Goal: Task Accomplishment & Management: Use online tool/utility

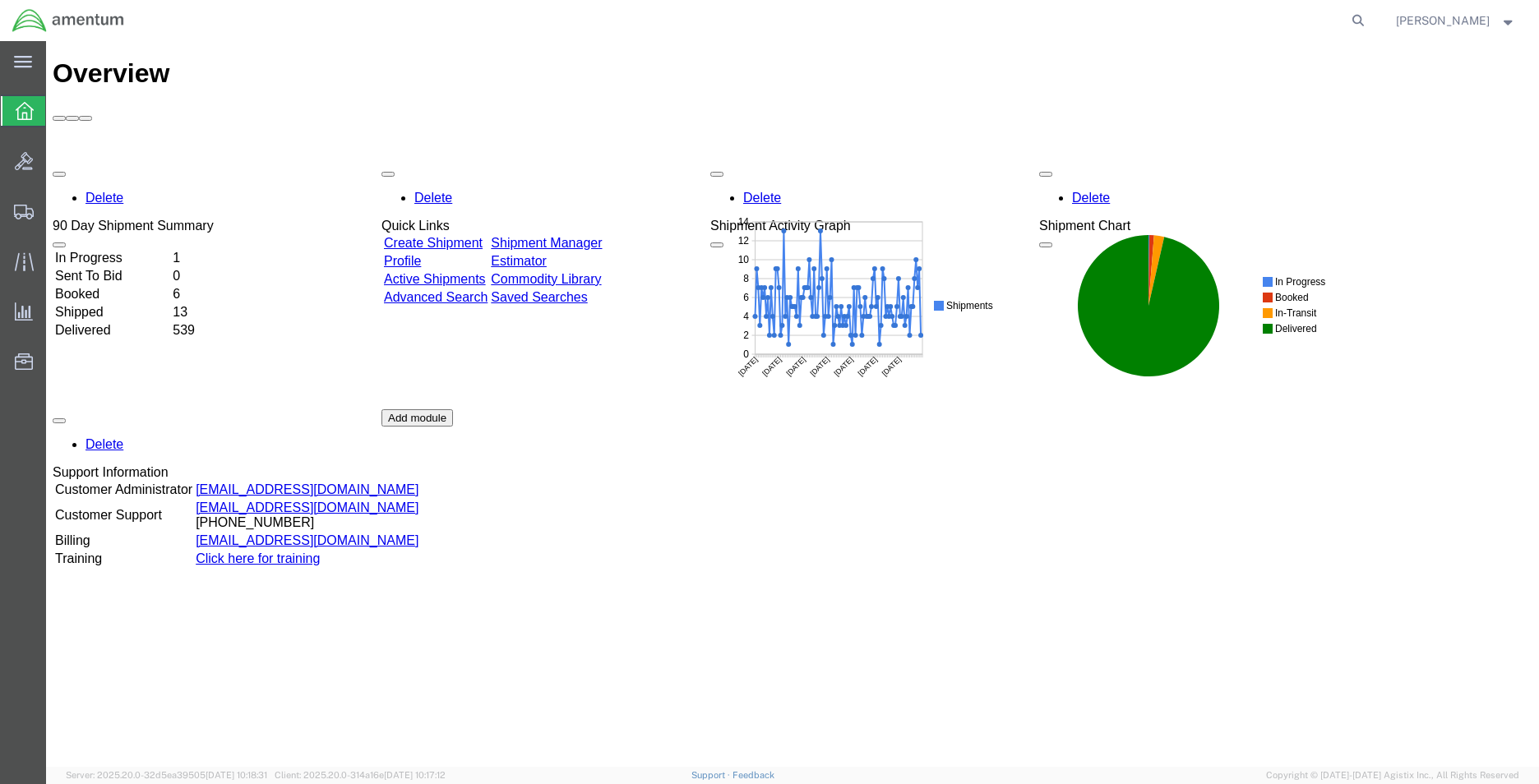
click at [22, 115] on icon at bounding box center [24, 111] width 18 height 18
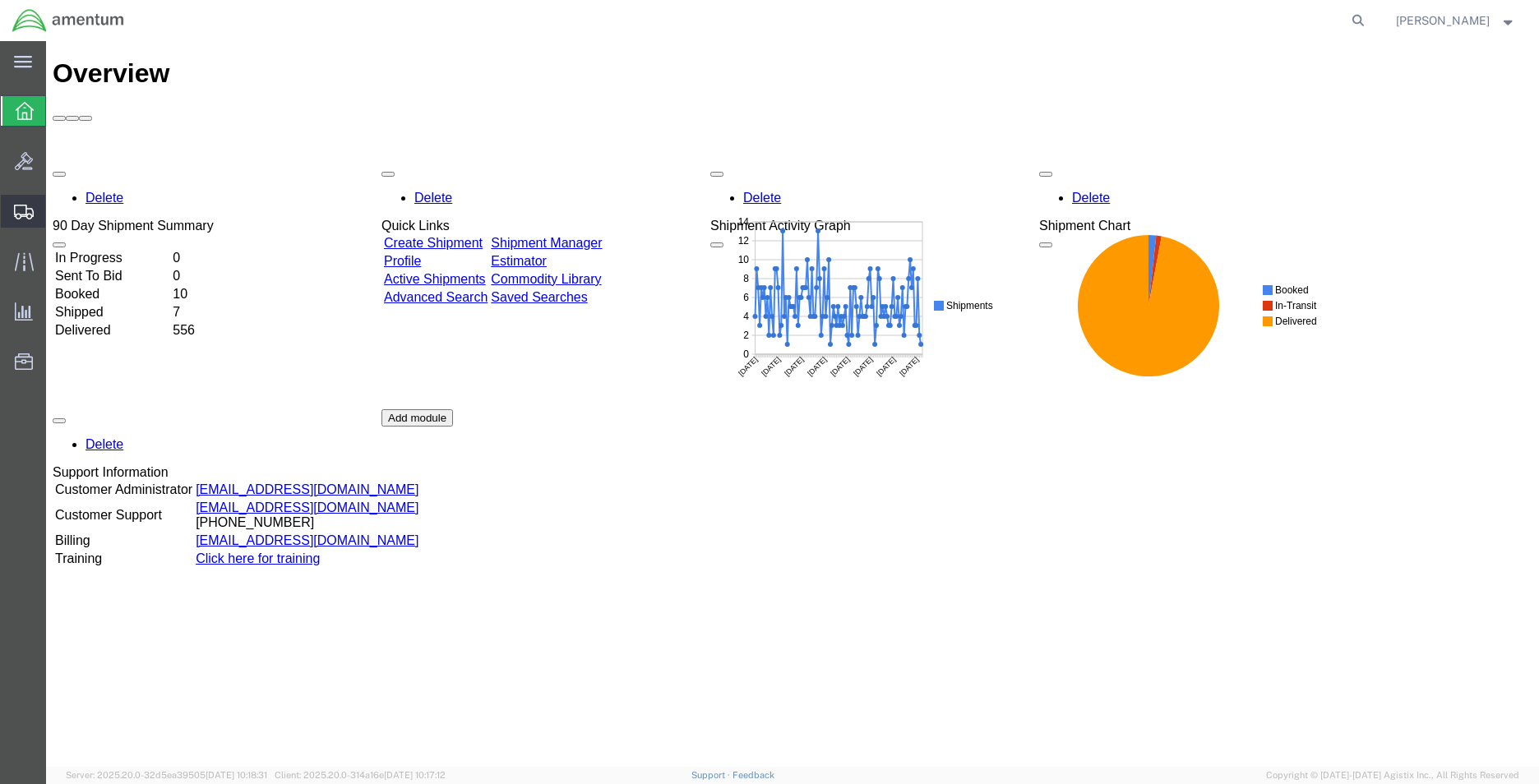
click at [0, 0] on span "Shipment Manager" at bounding box center [0, 0] width 0 height 0
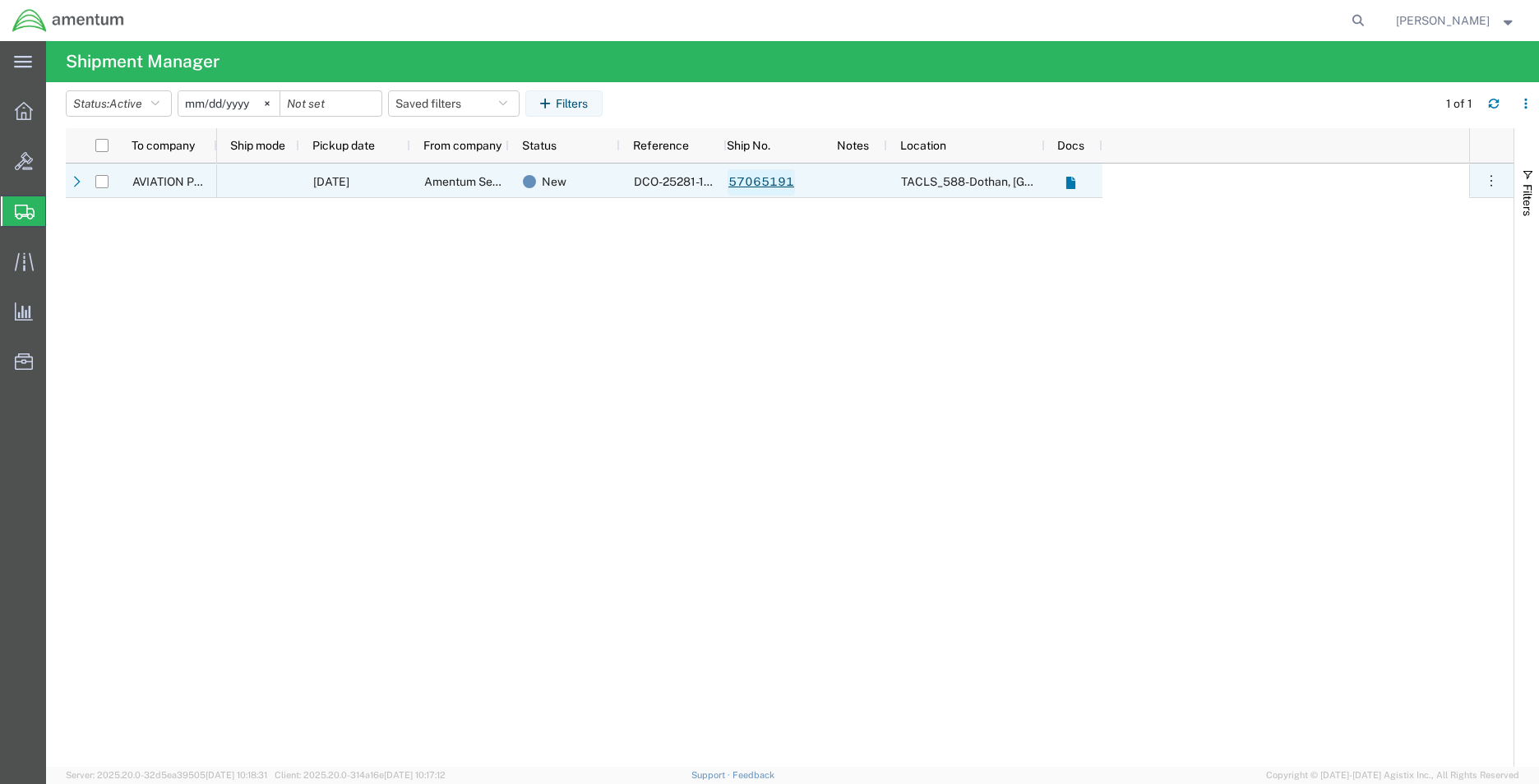
click at [744, 180] on link "57065191" at bounding box center [761, 183] width 68 height 27
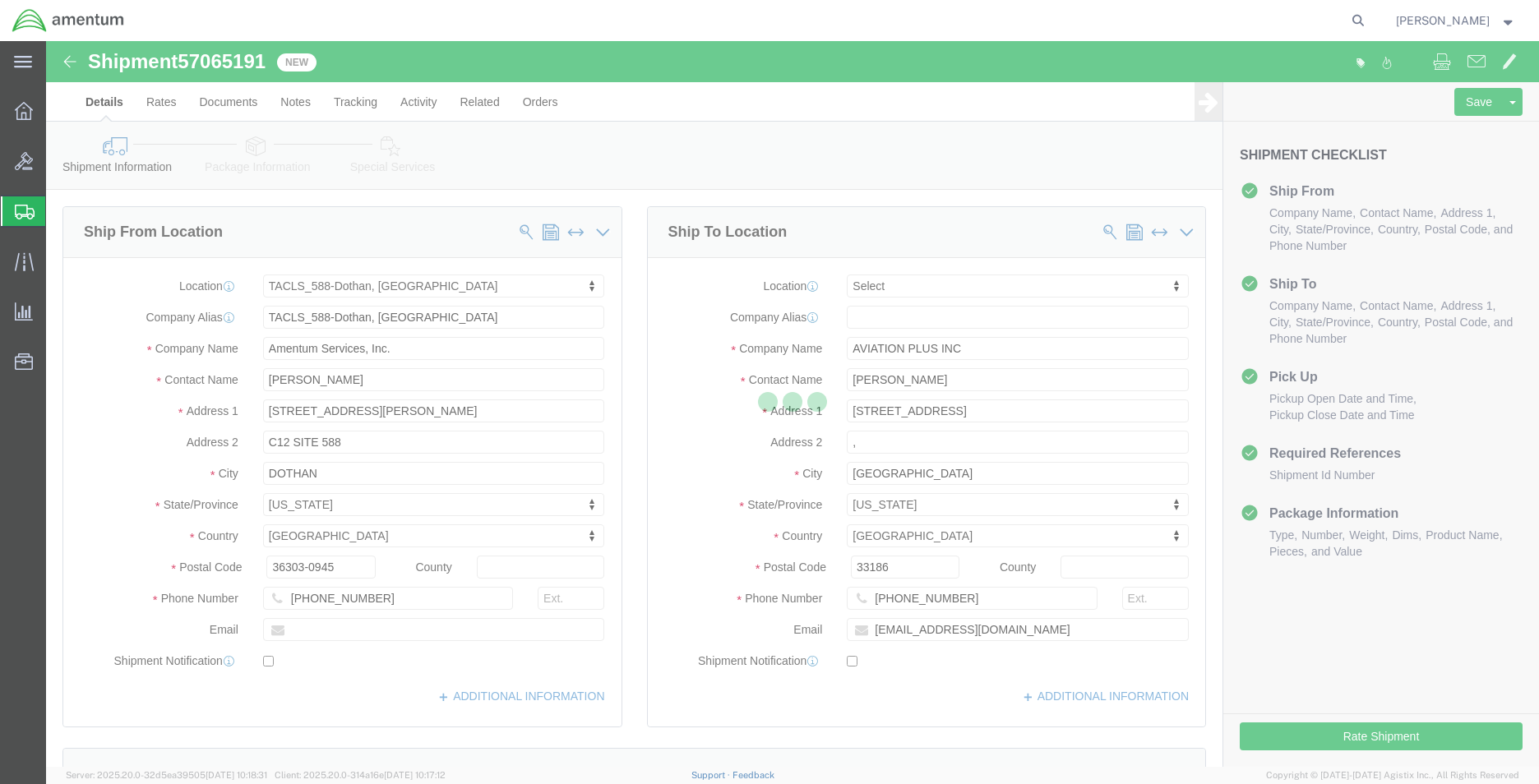
select select "42706"
select select
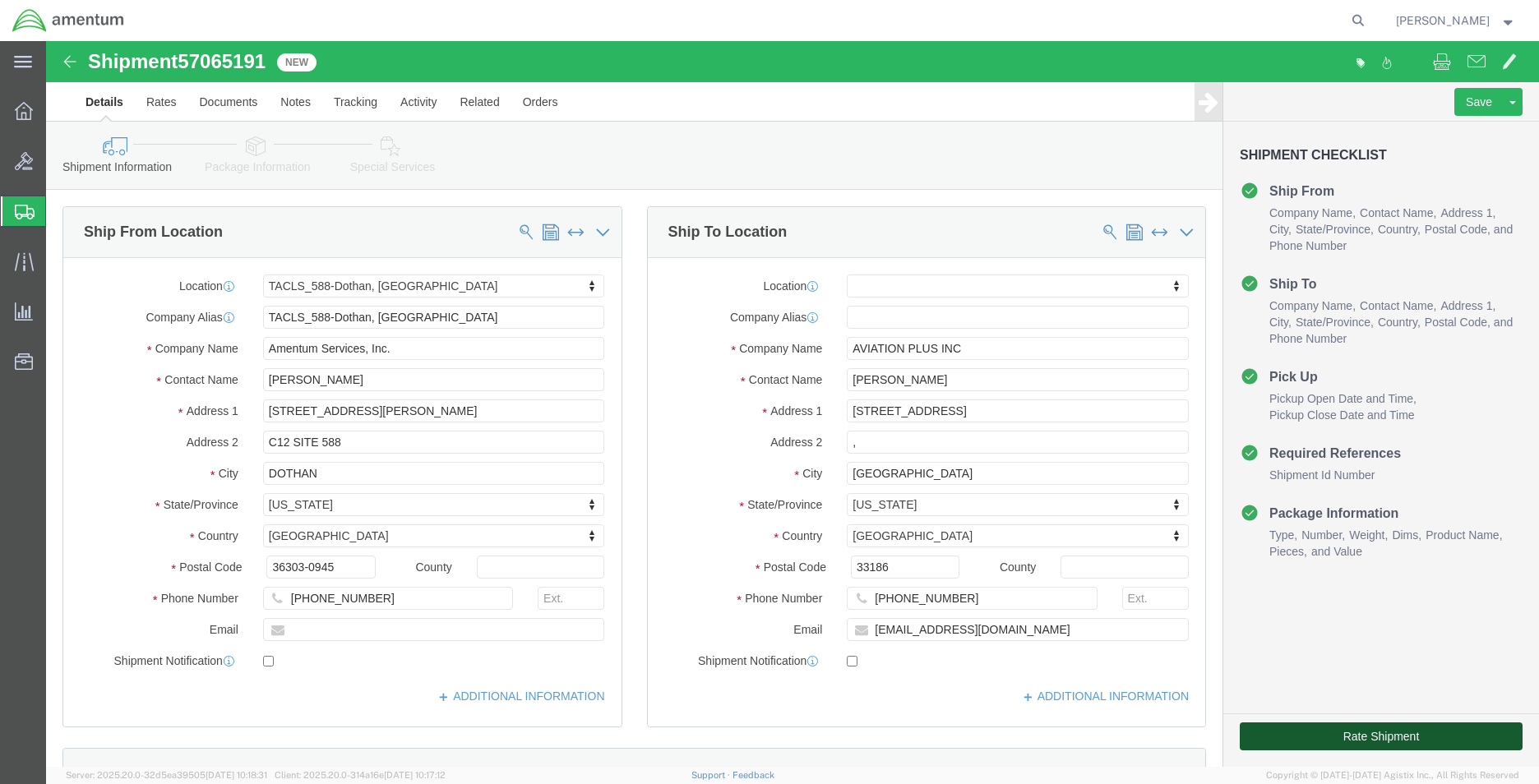
click button "Rate Shipment"
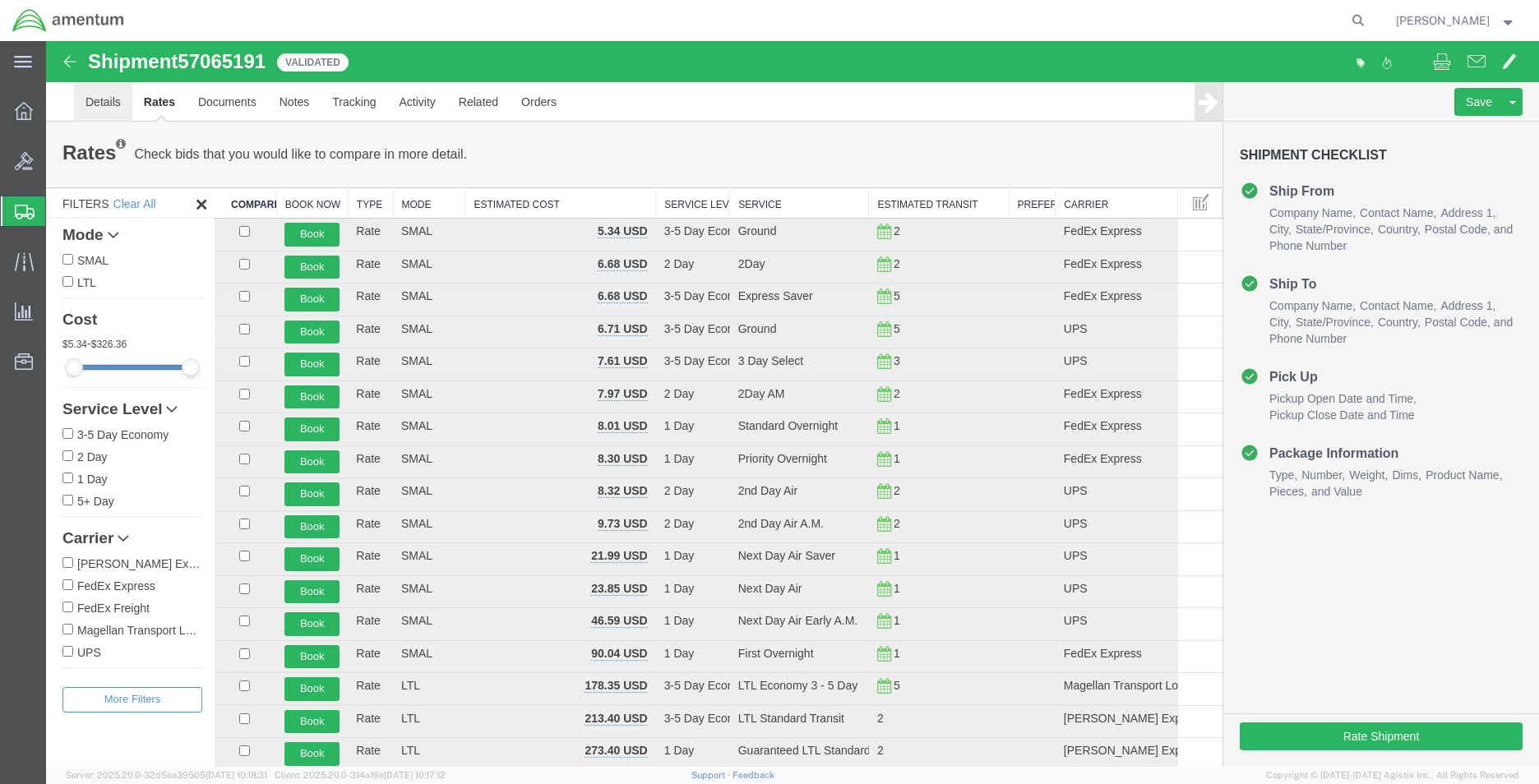
click at [102, 105] on link "Details" at bounding box center [103, 101] width 58 height 39
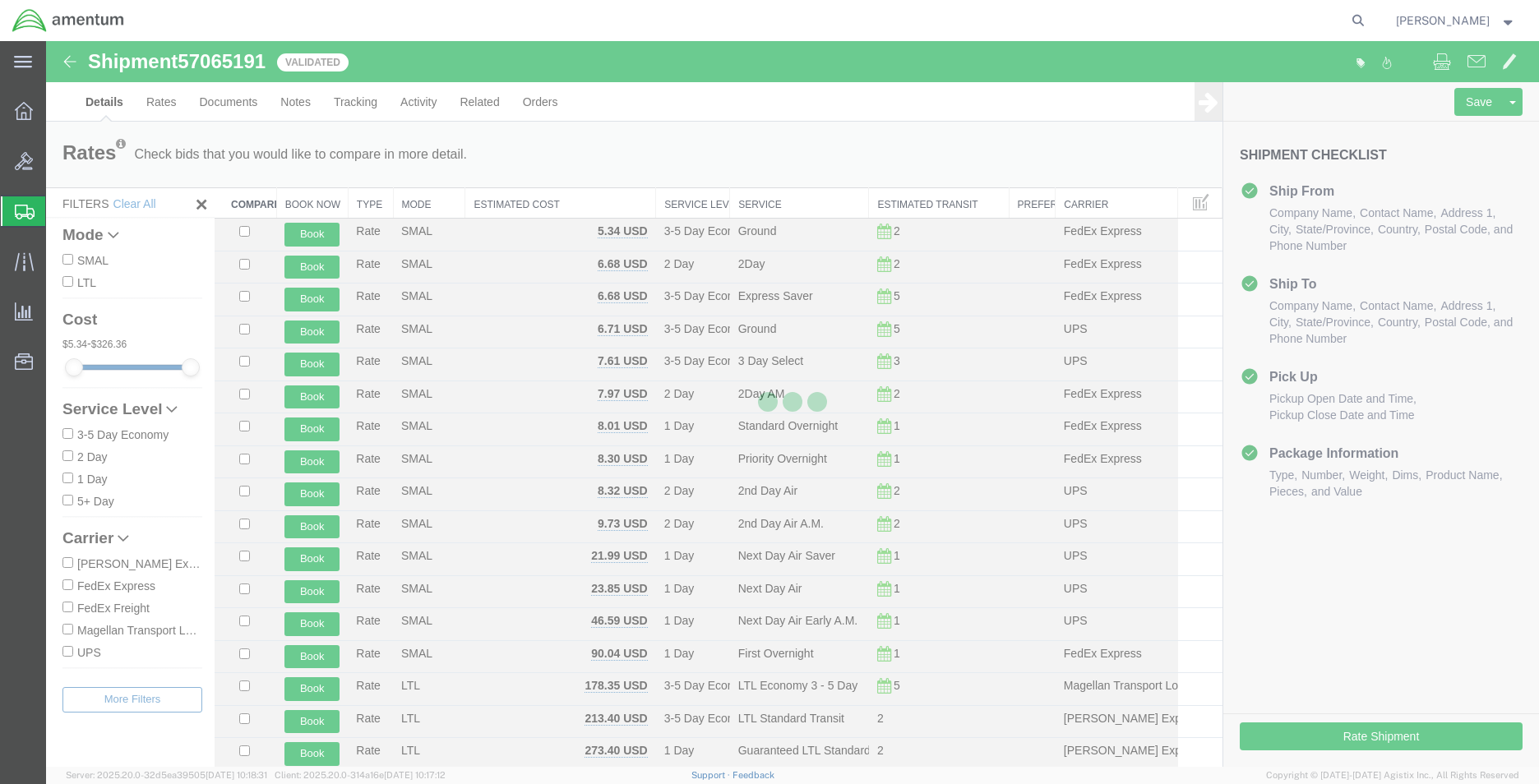
select select "42706"
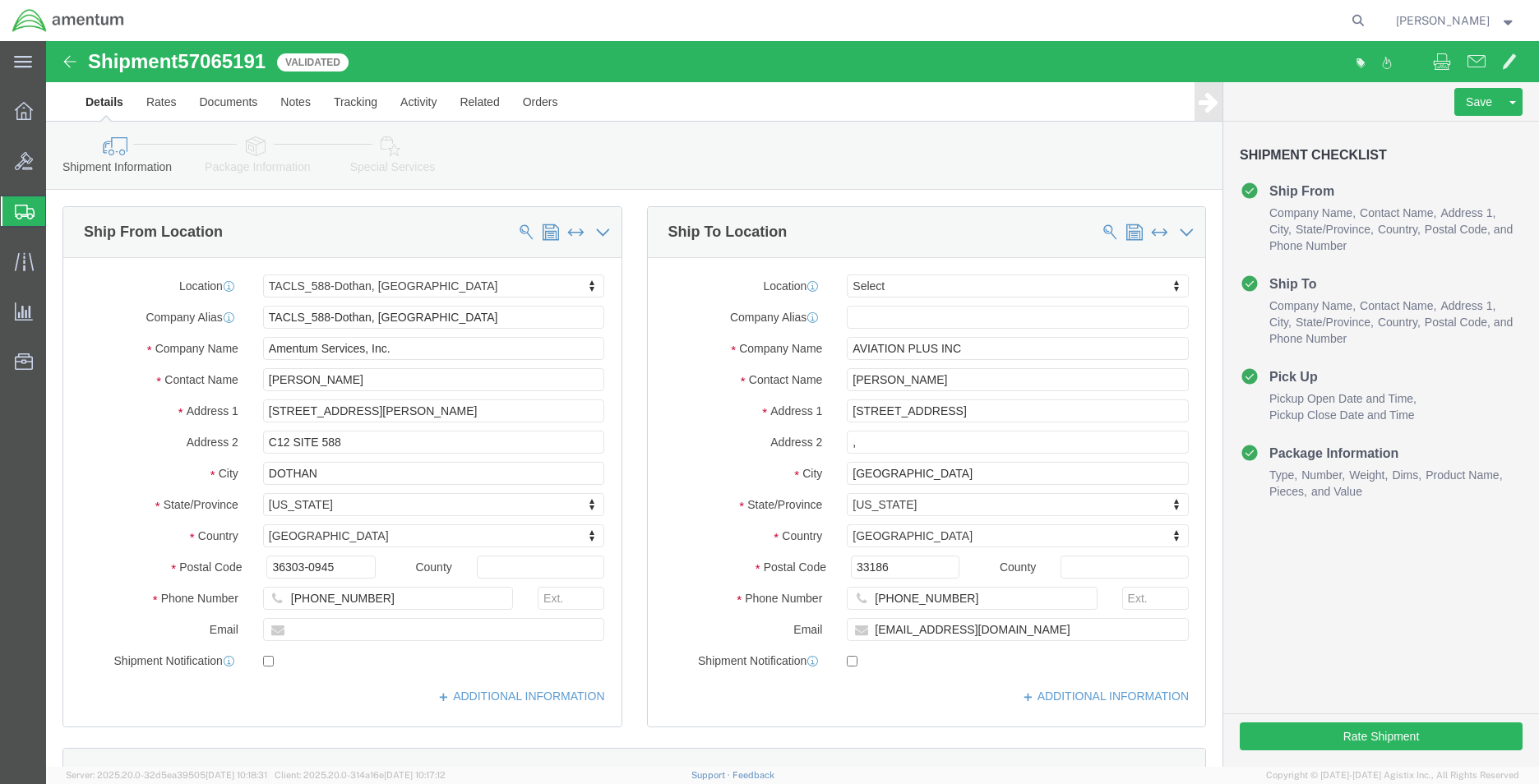
click icon
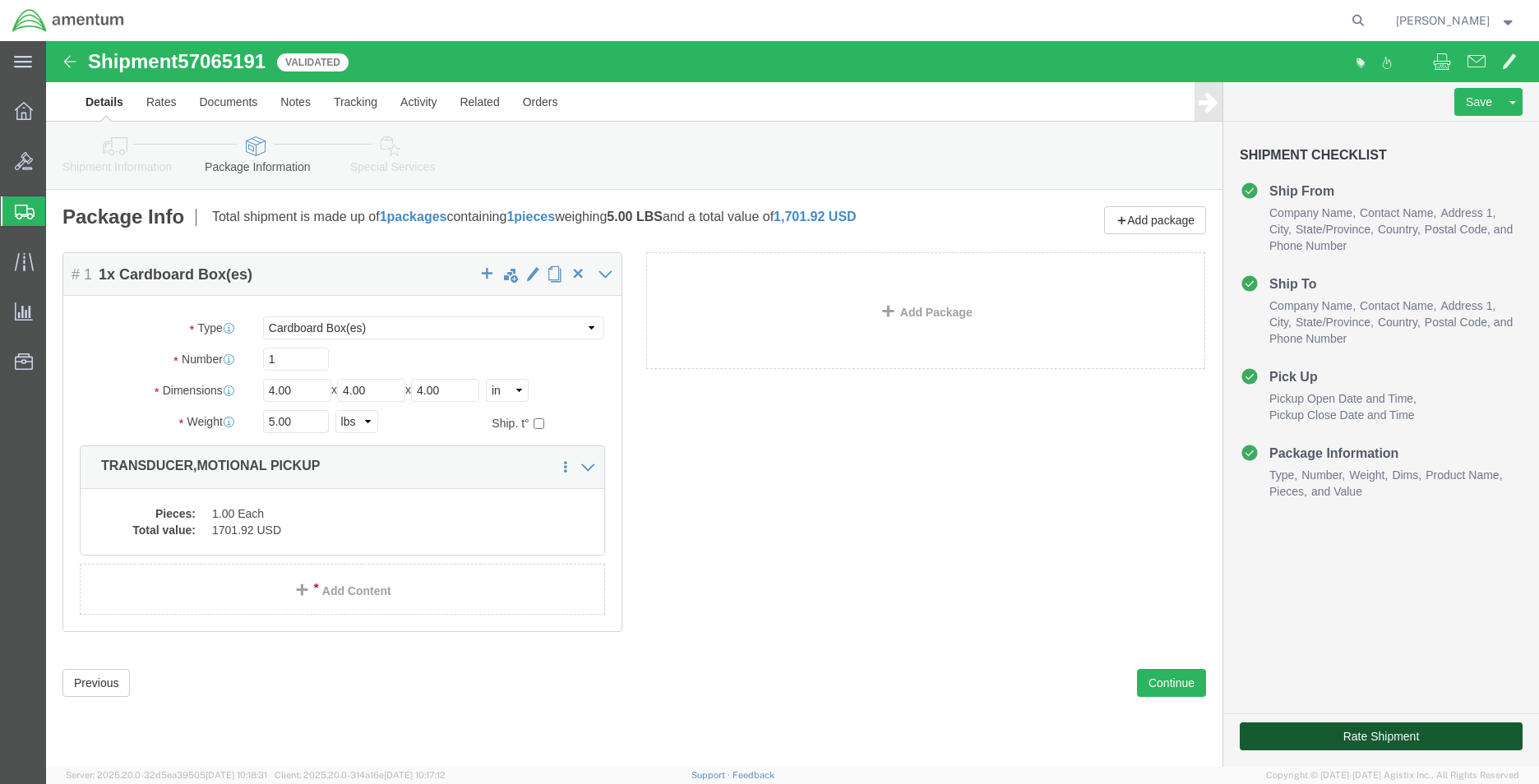
click button "Rate Shipment"
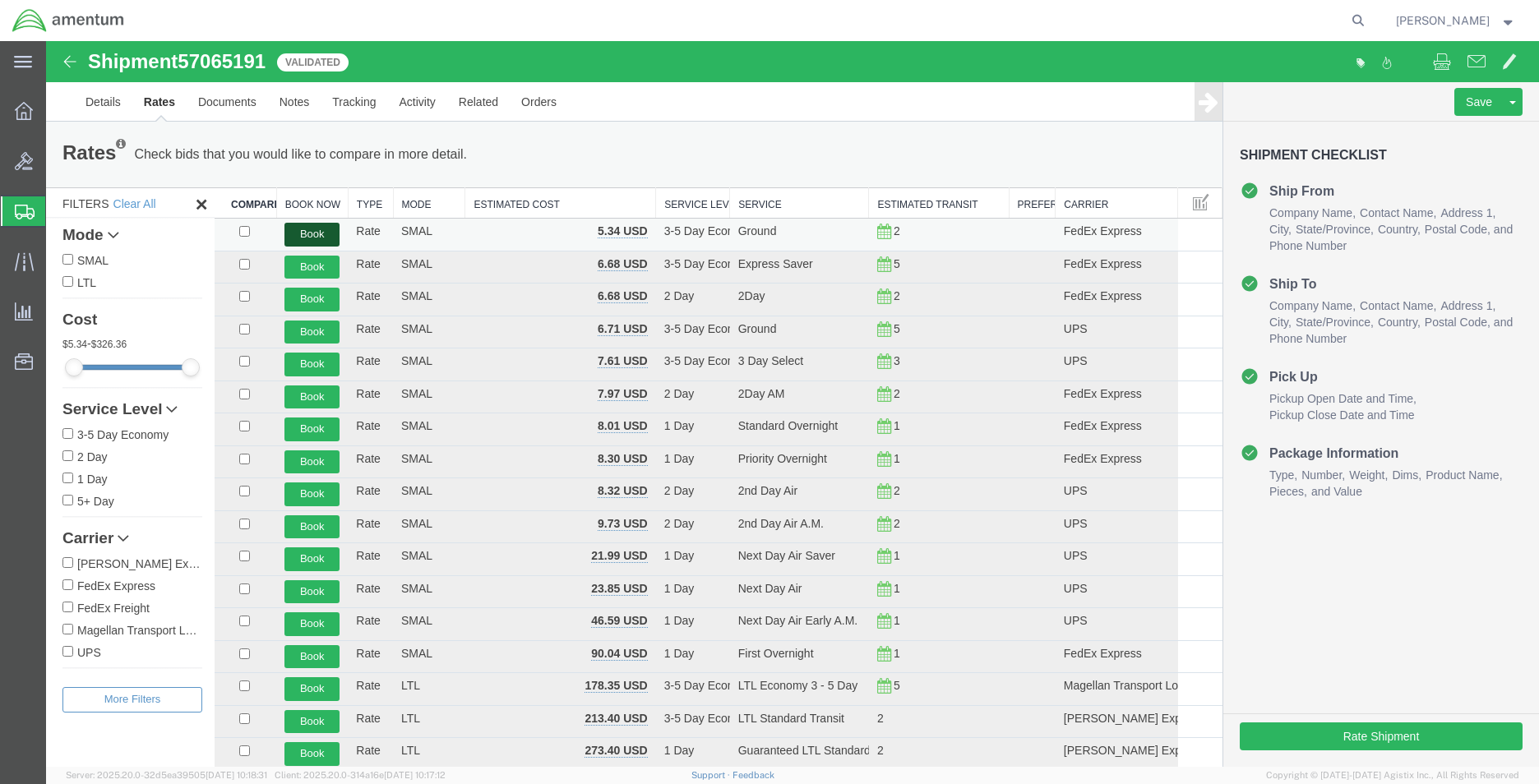
click at [319, 233] on button "Book" at bounding box center [312, 235] width 55 height 24
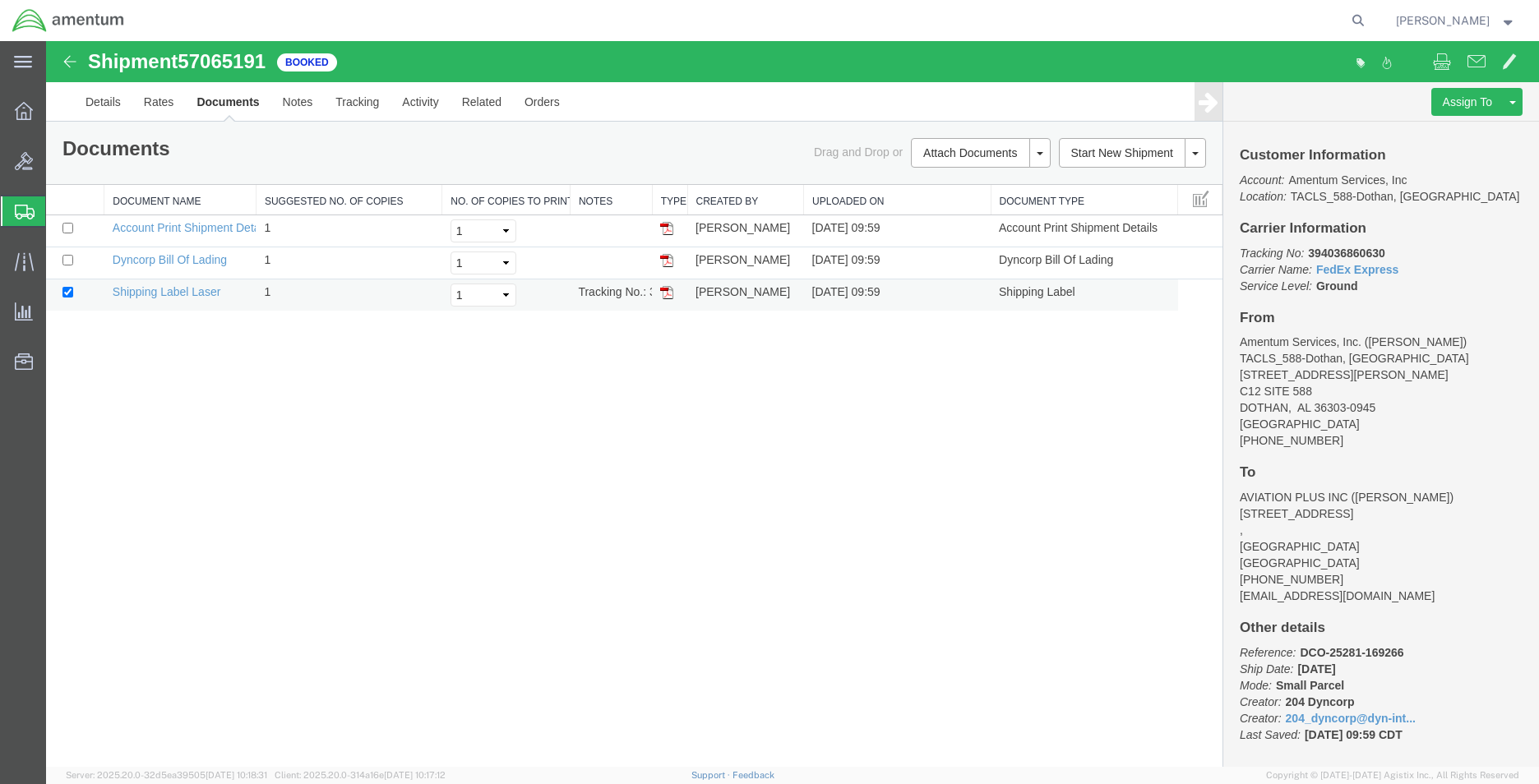
click at [664, 292] on img at bounding box center [667, 293] width 13 height 13
